Goal: Task Accomplishment & Management: Use online tool/utility

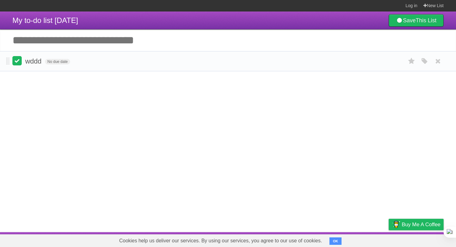
click at [17, 64] on label at bounding box center [16, 60] width 9 height 9
click at [16, 62] on label at bounding box center [16, 60] width 9 height 9
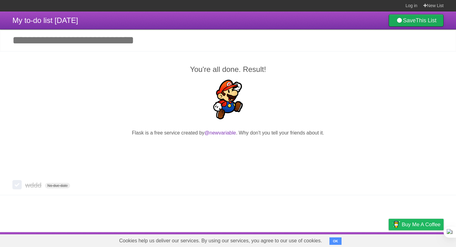
click at [416, 23] on b "This List" at bounding box center [426, 20] width 21 height 6
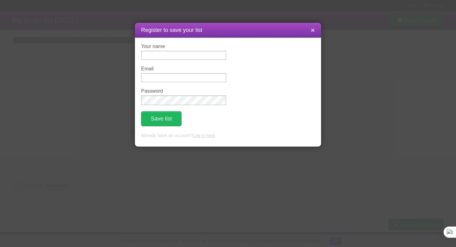
click at [313, 30] on icon at bounding box center [313, 30] width 4 height 5
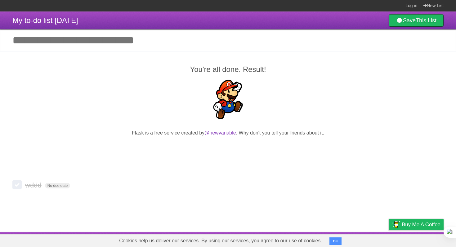
click at [95, 47] on input "Add another task" at bounding box center [228, 40] width 456 height 22
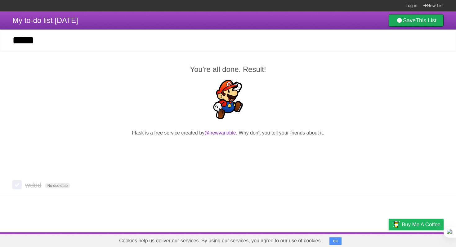
type input "*****"
click at [405, 22] on link "Save This List" at bounding box center [416, 20] width 55 height 12
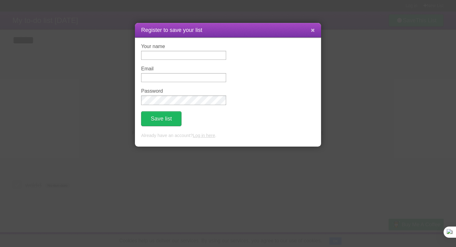
click at [314, 31] on icon at bounding box center [313, 30] width 4 height 5
